Goal: Task Accomplishment & Management: Manage account settings

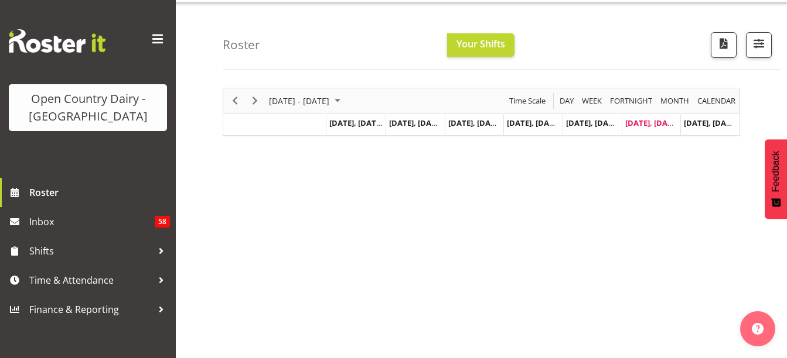
scroll to position [34, 0]
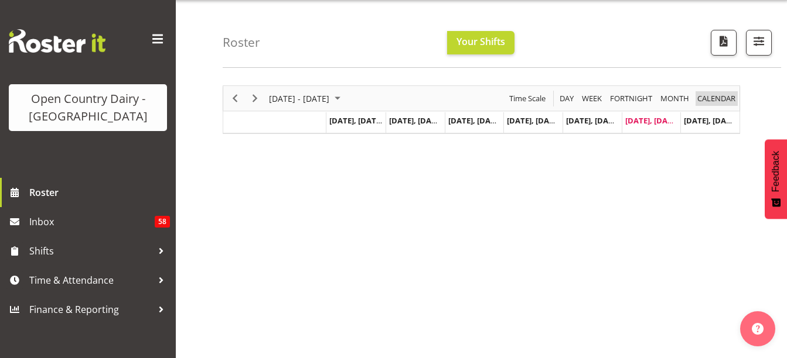
click at [723, 100] on span "calendar" at bounding box center [716, 98] width 40 height 15
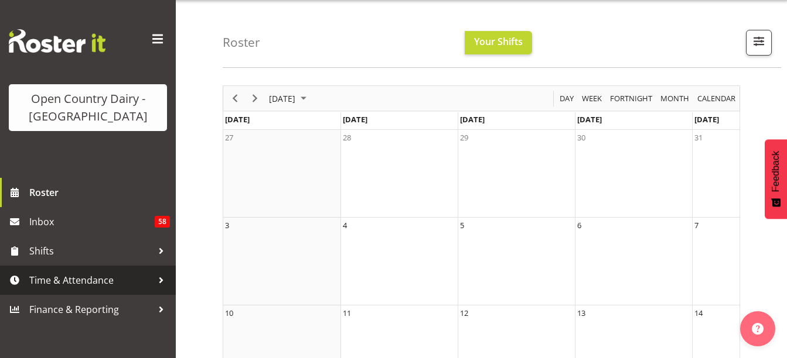
click at [75, 284] on span "Time & Attendance" at bounding box center [90, 281] width 123 height 18
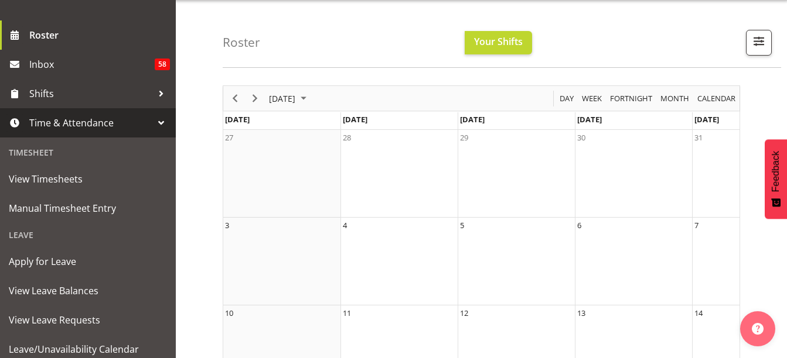
scroll to position [170, 0]
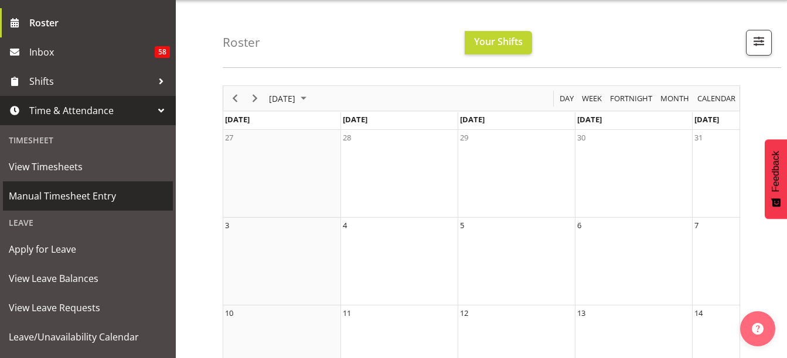
click at [108, 200] on span "Manual Timesheet Entry" at bounding box center [88, 196] width 158 height 18
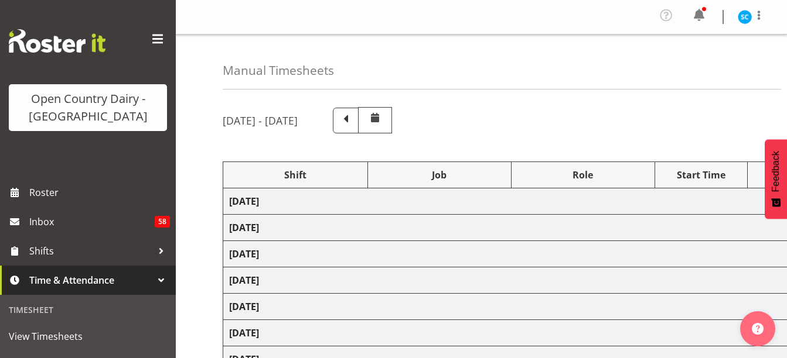
select select "80472"
select select "80461"
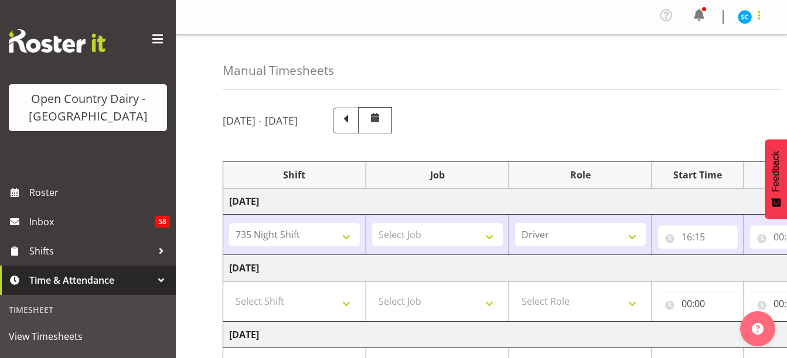
click at [757, 16] on span at bounding box center [758, 15] width 14 height 14
click at [731, 33] on link "Profile" at bounding box center [709, 43] width 112 height 21
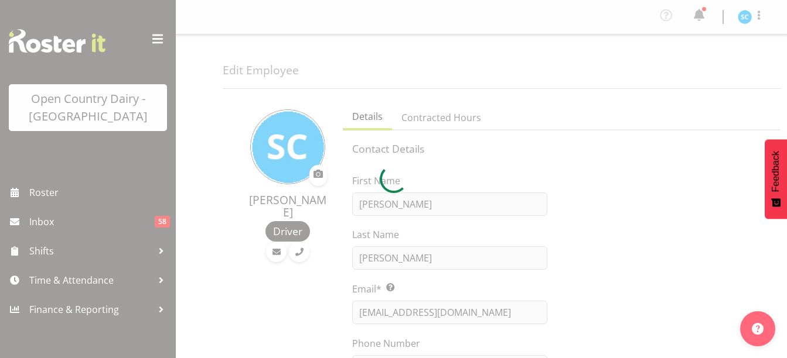
select select "TimelineWeek"
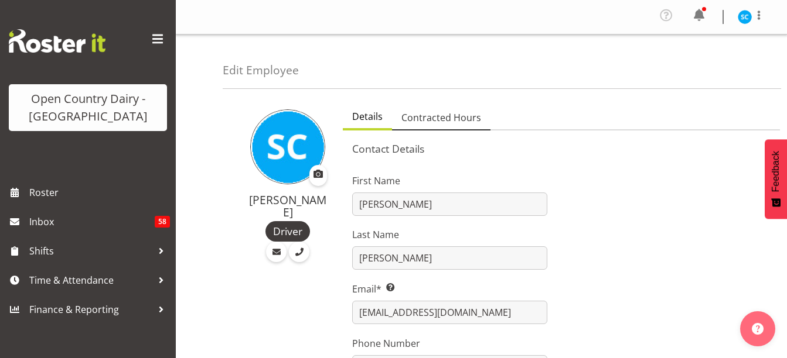
click at [469, 114] on span "Contracted Hours" at bounding box center [441, 118] width 80 height 14
